Goal: Transaction & Acquisition: Download file/media

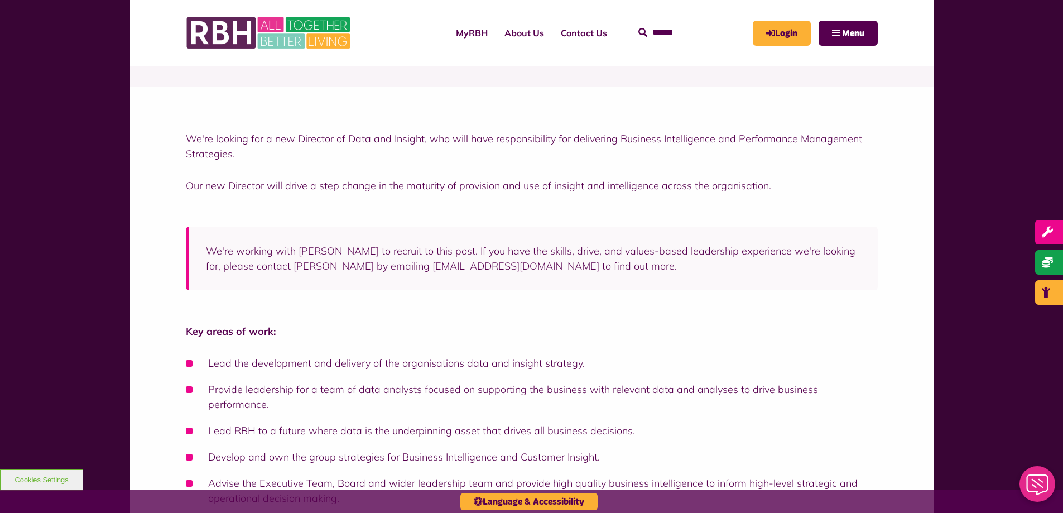
scroll to position [223, 0]
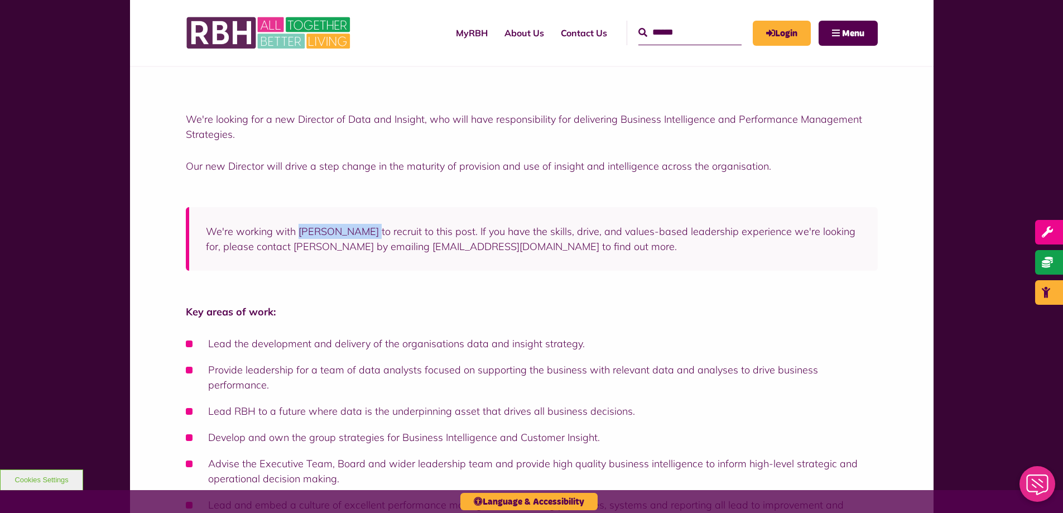
drag, startPoint x: 300, startPoint y: 233, endPoint x: 373, endPoint y: 228, distance: 72.7
click at [373, 228] on p "We're working with Andersen James to recruit to this post. If you have the skil…" at bounding box center [533, 239] width 655 height 30
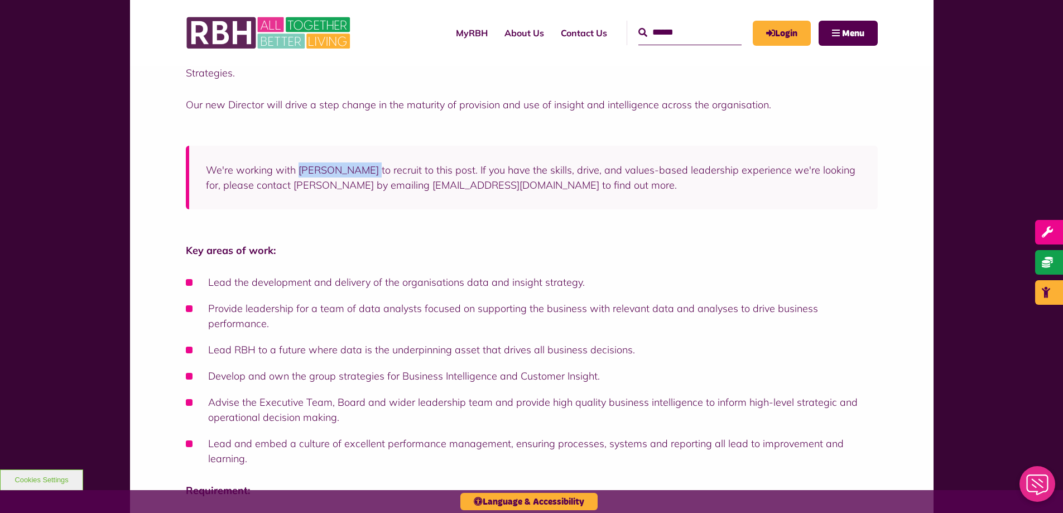
scroll to position [167, 0]
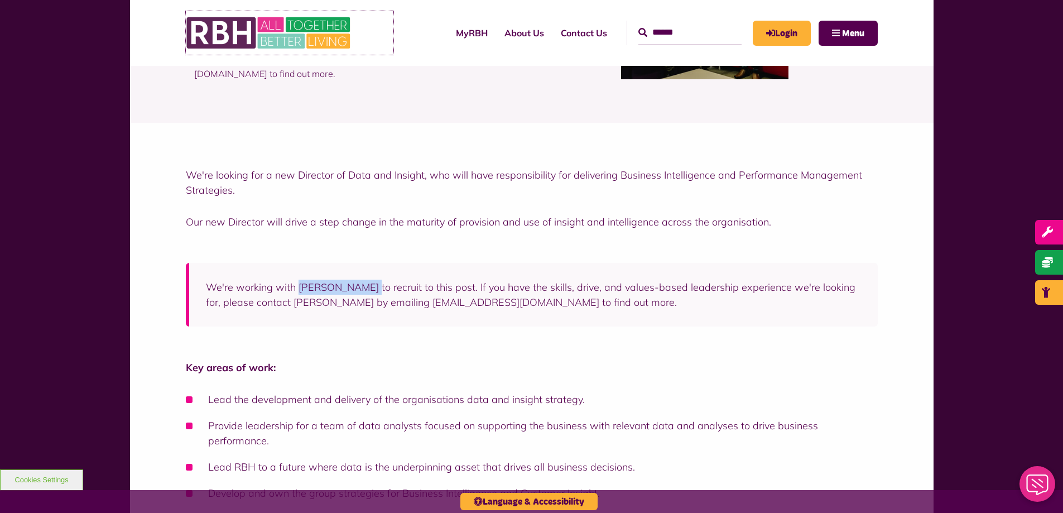
click at [215, 36] on img at bounding box center [269, 33] width 167 height 44
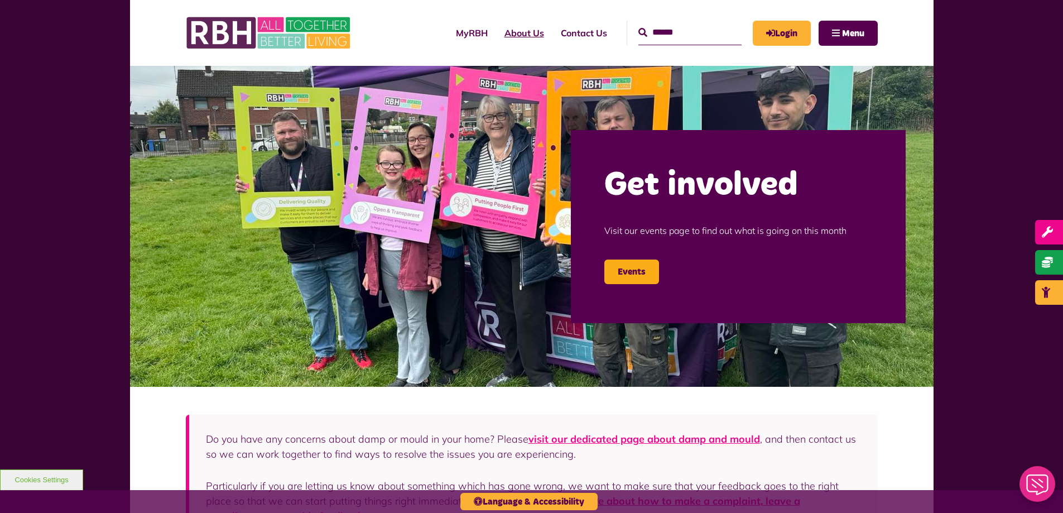
click at [509, 30] on link "About Us" at bounding box center [524, 33] width 56 height 30
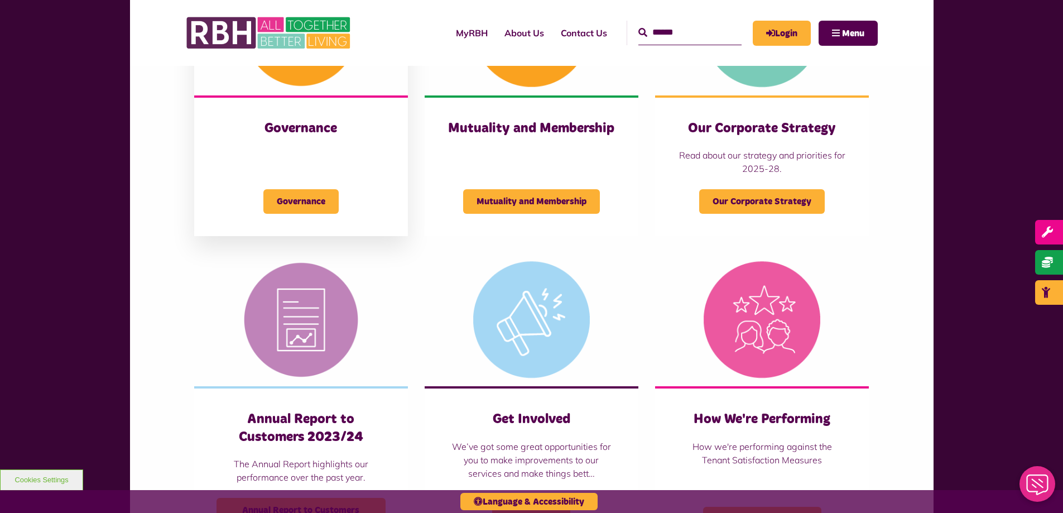
scroll to position [446, 0]
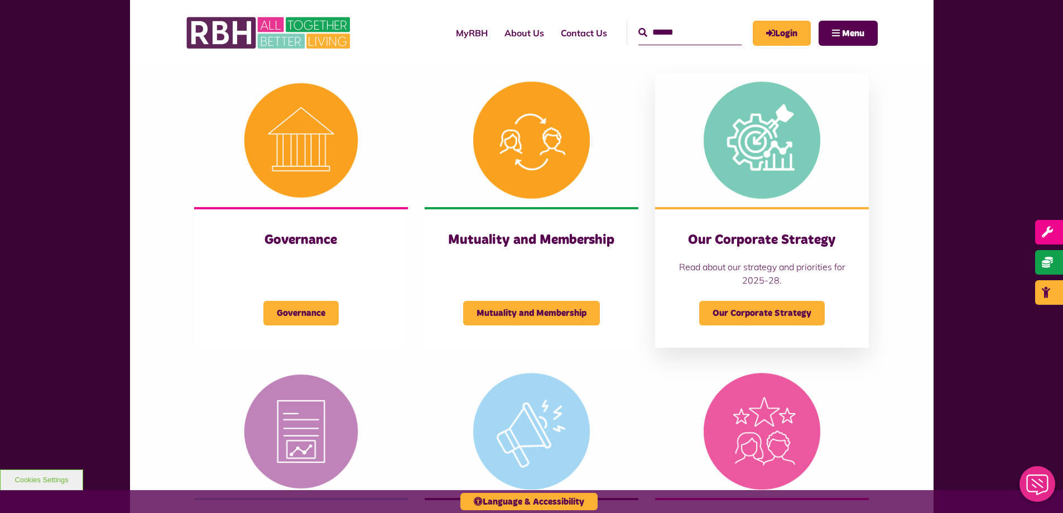
click at [756, 186] on img at bounding box center [762, 140] width 214 height 134
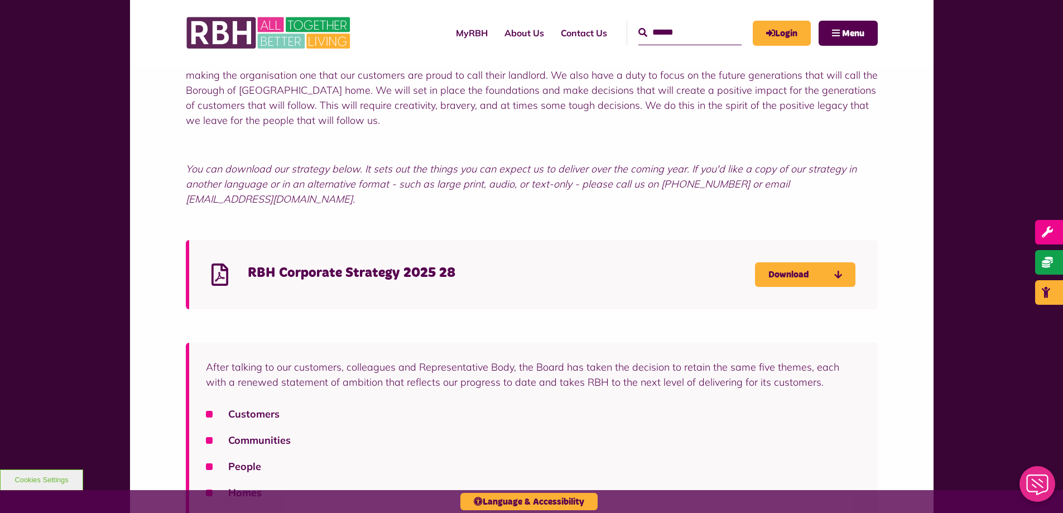
scroll to position [781, 0]
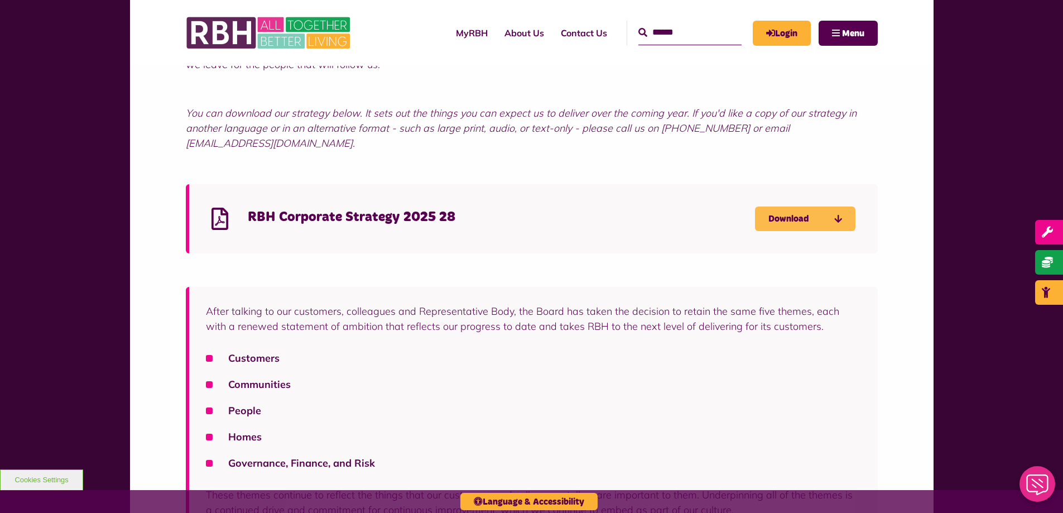
click at [788, 207] on link "Download" at bounding box center [805, 219] width 100 height 25
